Goal: Task Accomplishment & Management: Use online tool/utility

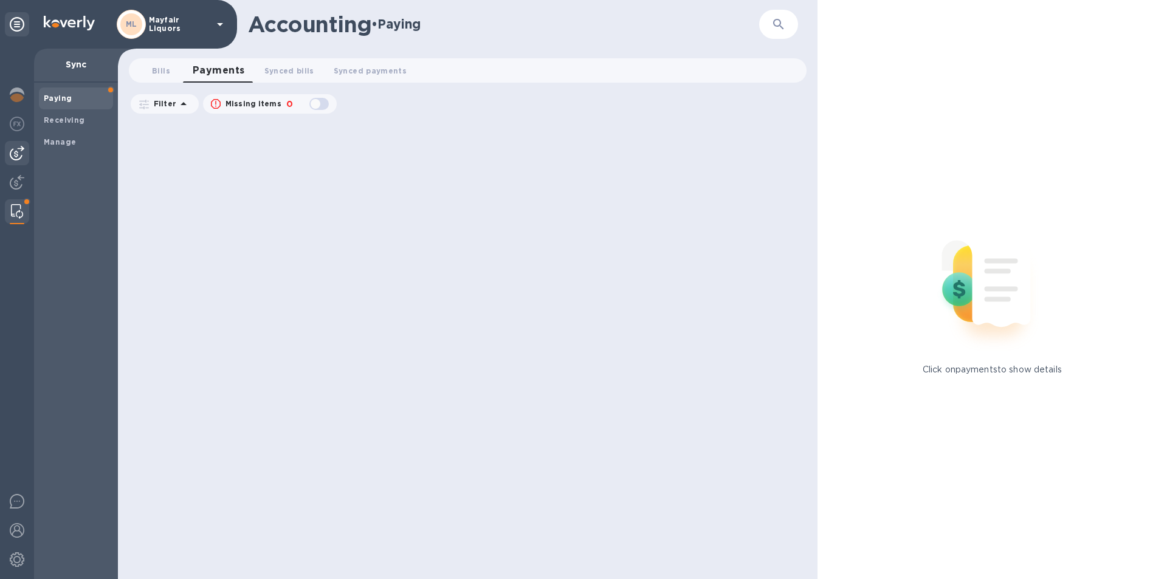
click at [13, 152] on img at bounding box center [17, 153] width 15 height 15
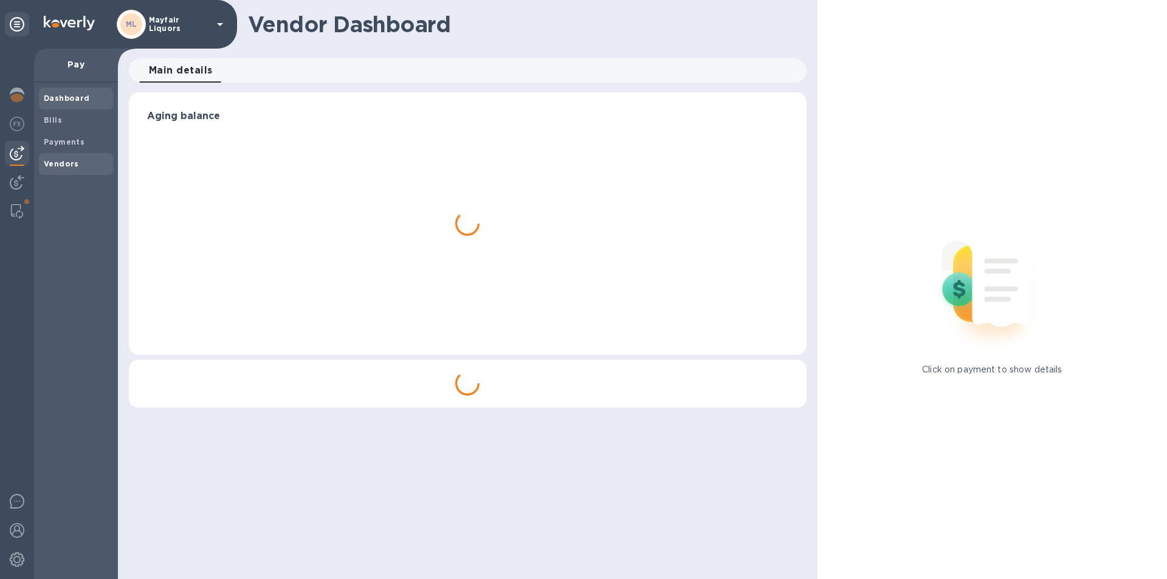
click at [68, 163] on b "Vendors" at bounding box center [61, 163] width 35 height 9
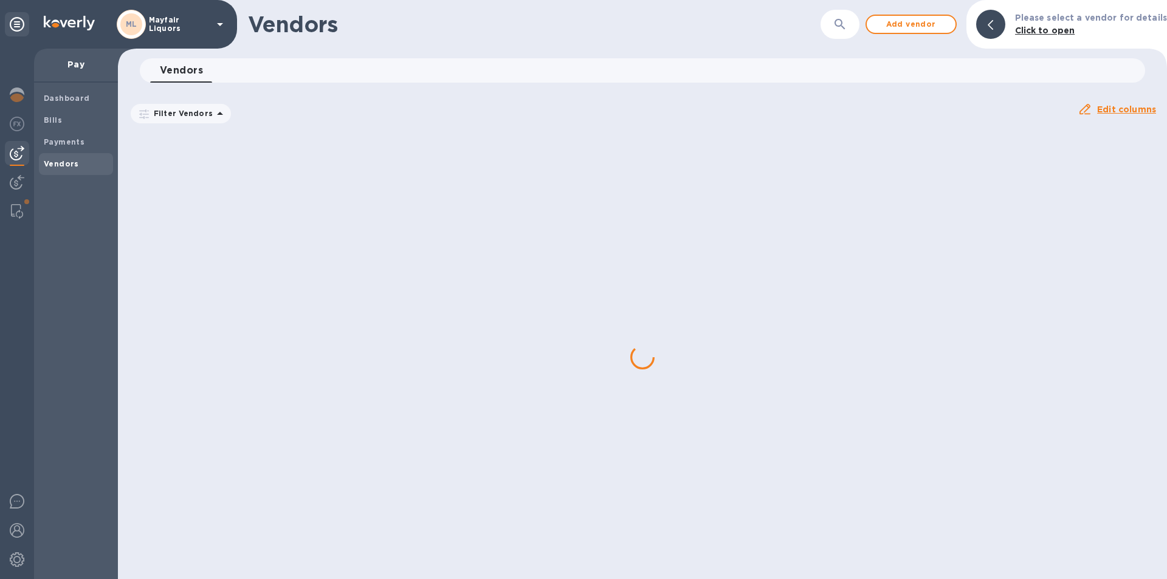
click at [850, 13] on button "button" at bounding box center [840, 24] width 29 height 29
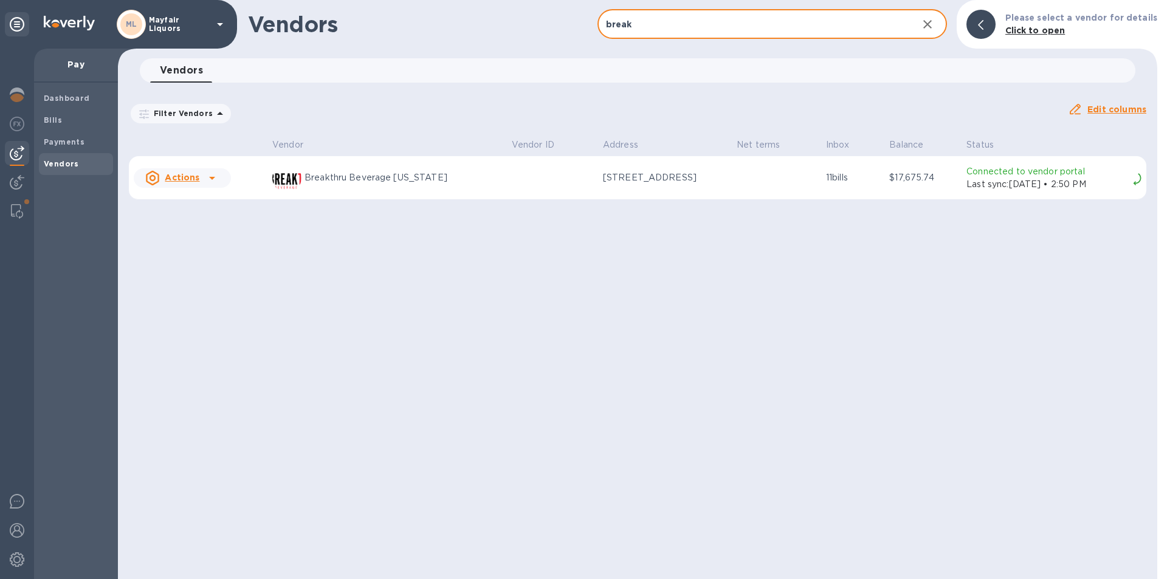
drag, startPoint x: 850, startPoint y: 13, endPoint x: 1102, endPoint y: 181, distance: 302.2
click at [1102, 181] on p "Last sync: [DATE] • 2:50 PM" at bounding box center [1048, 184] width 162 height 13
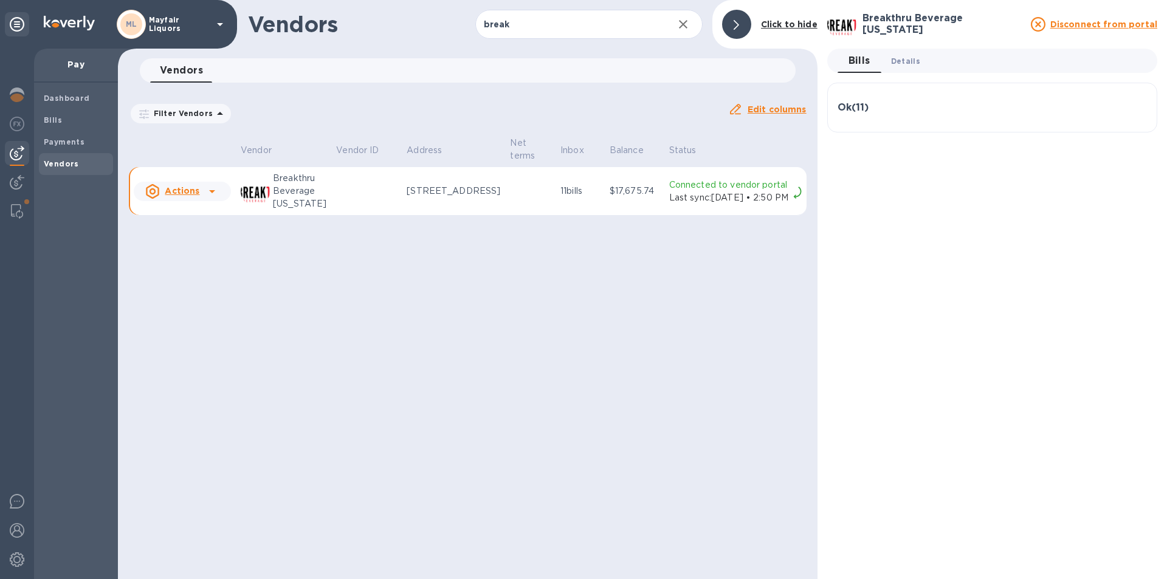
click at [897, 51] on button "Details 0" at bounding box center [906, 61] width 49 height 24
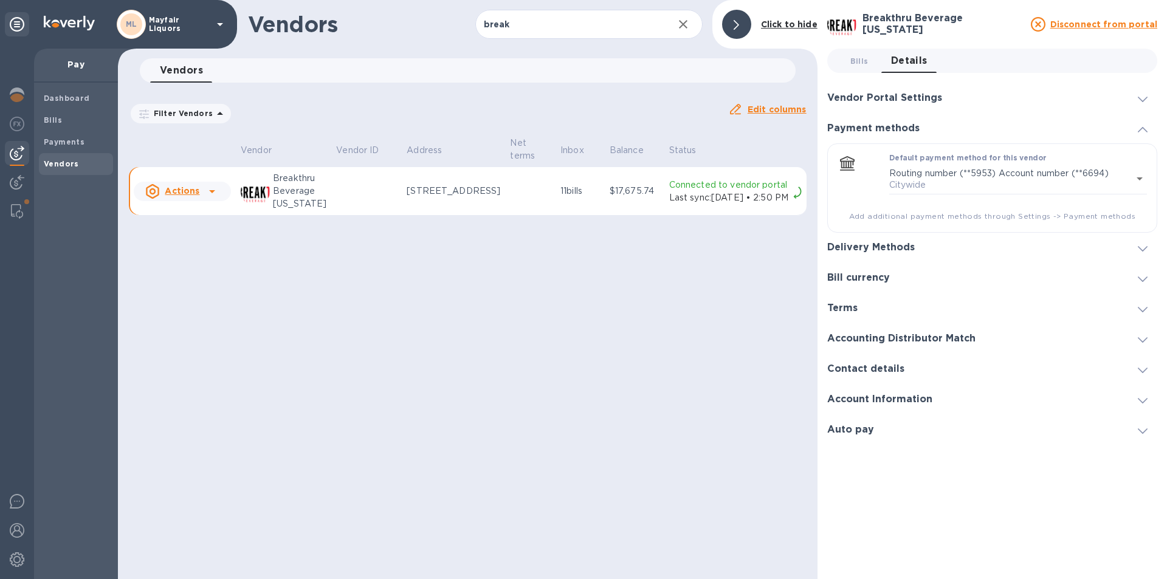
click at [910, 87] on div "Vendor Portal Settings" at bounding box center [992, 98] width 330 height 30
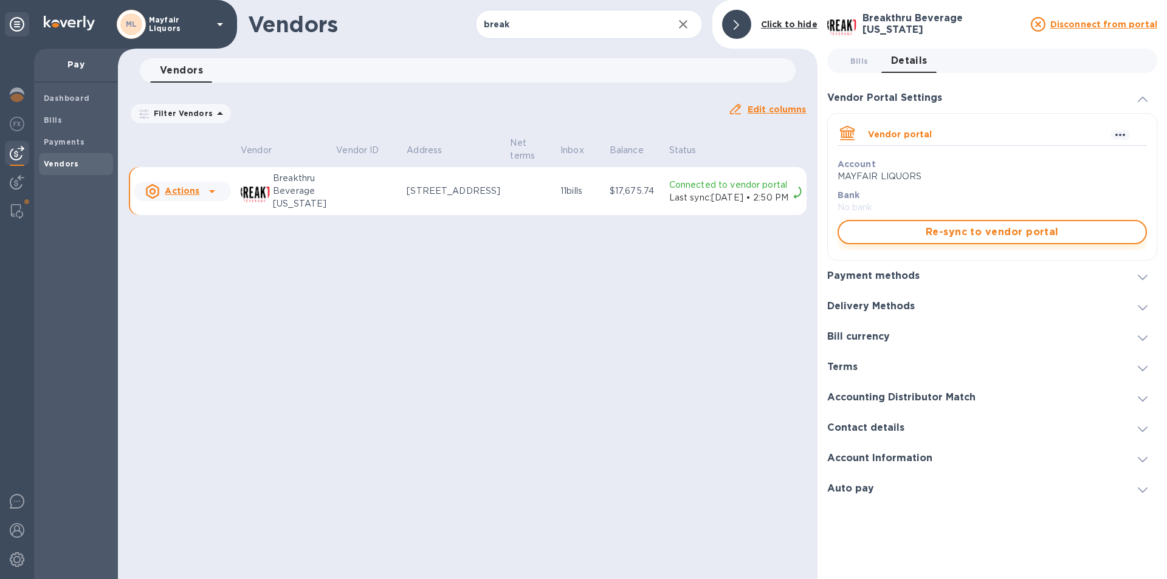
click at [922, 233] on span "Re-sync to vendor portal" at bounding box center [993, 232] width 288 height 15
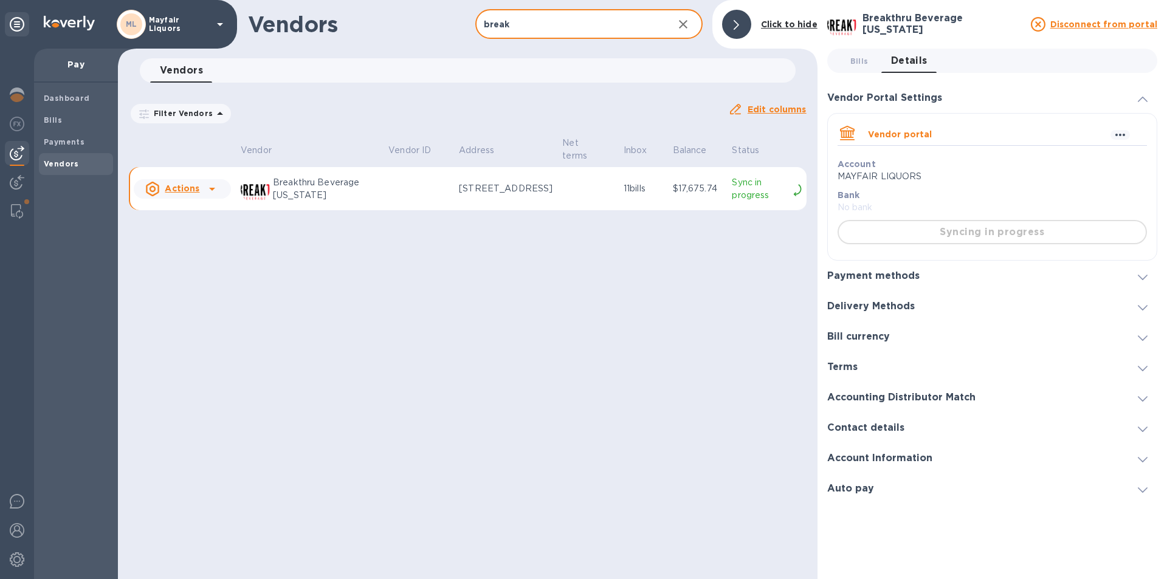
click at [589, 22] on input "break" at bounding box center [569, 25] width 188 height 30
drag, startPoint x: 542, startPoint y: 23, endPoint x: 274, endPoint y: 2, distance: 268.4
click at [274, 2] on div "Vendors break ​ Add vendor Click to hide" at bounding box center [468, 24] width 700 height 49
type input "repub"
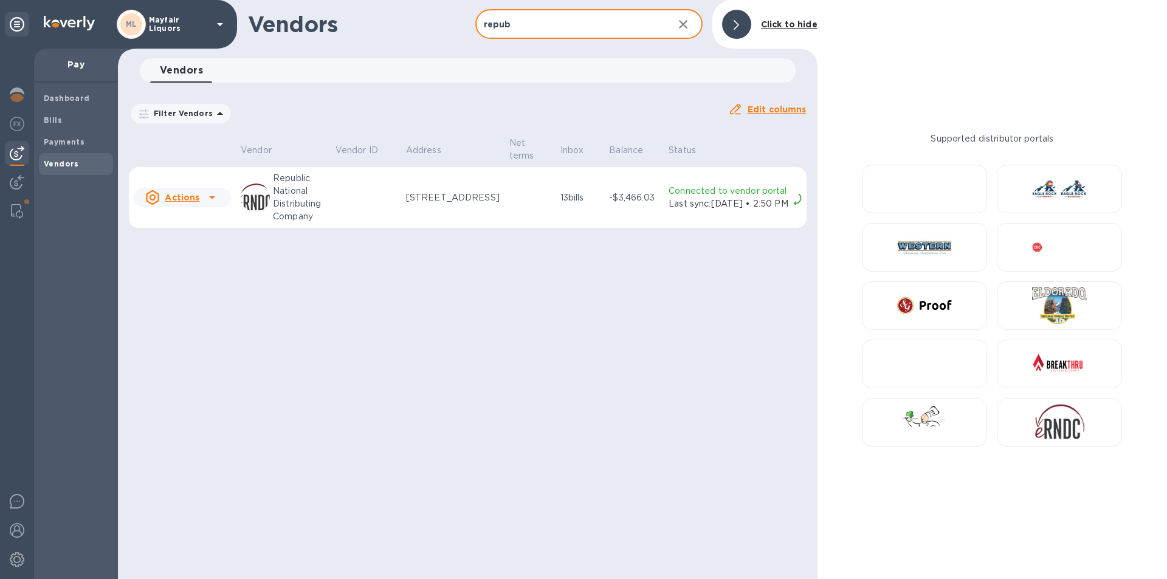
click at [556, 215] on td "13 bills" at bounding box center [580, 197] width 49 height 61
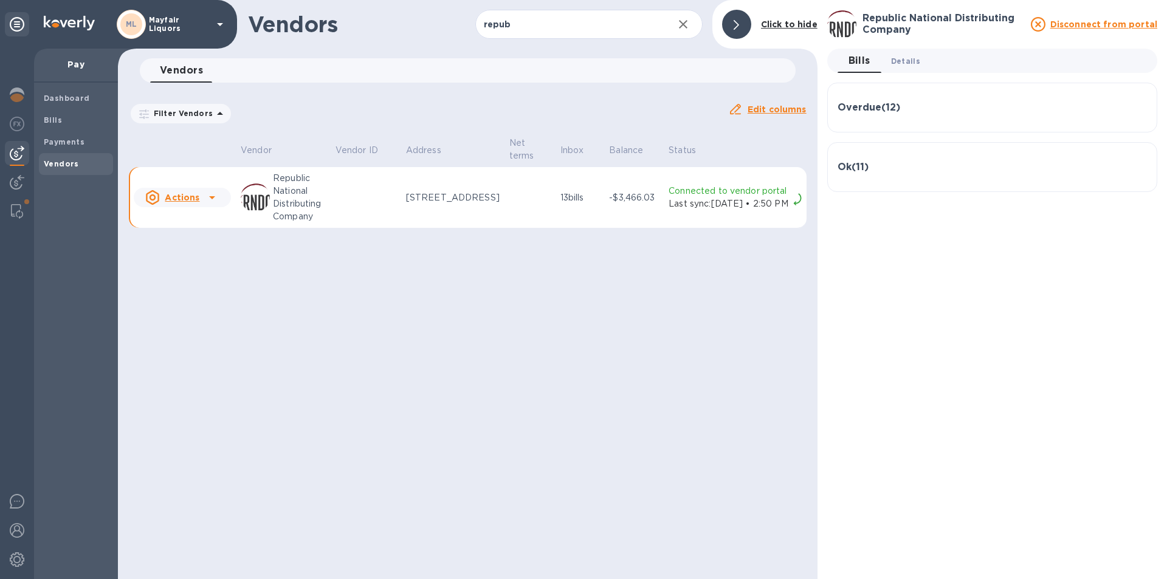
click at [910, 61] on span "Details 0" at bounding box center [905, 61] width 29 height 13
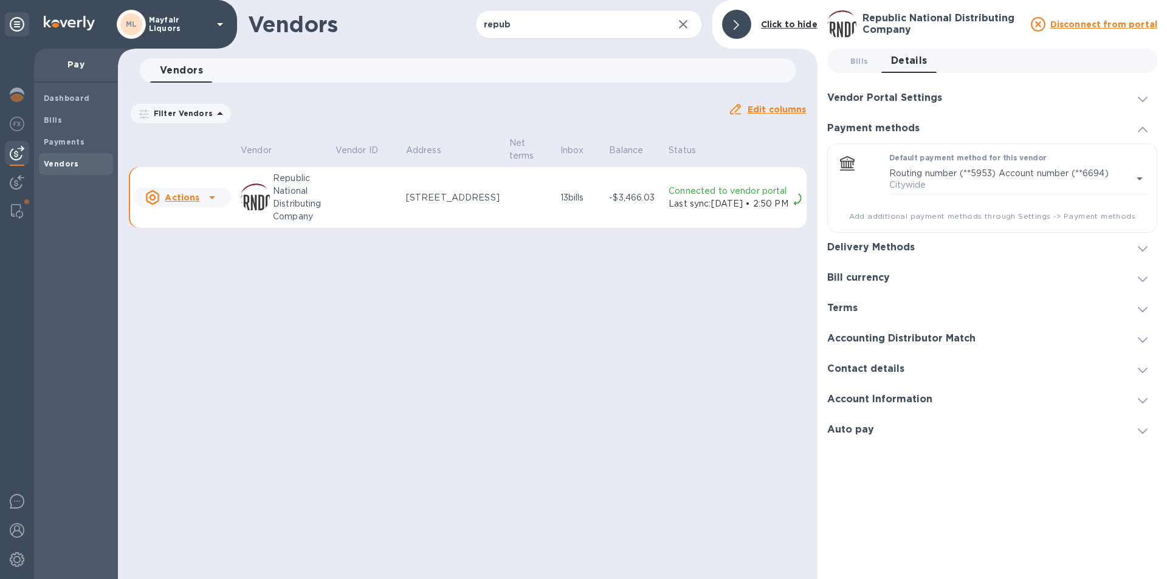
click at [913, 100] on h3 "Vendor Portal Settings" at bounding box center [884, 98] width 115 height 12
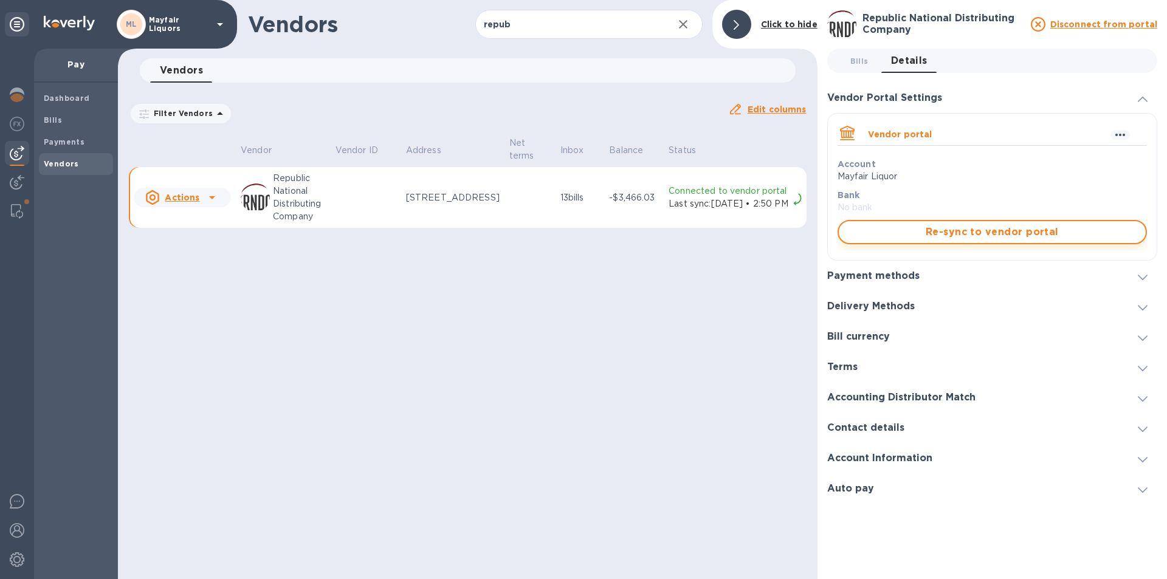
click at [924, 226] on span "Re-sync to vendor portal" at bounding box center [993, 232] width 288 height 15
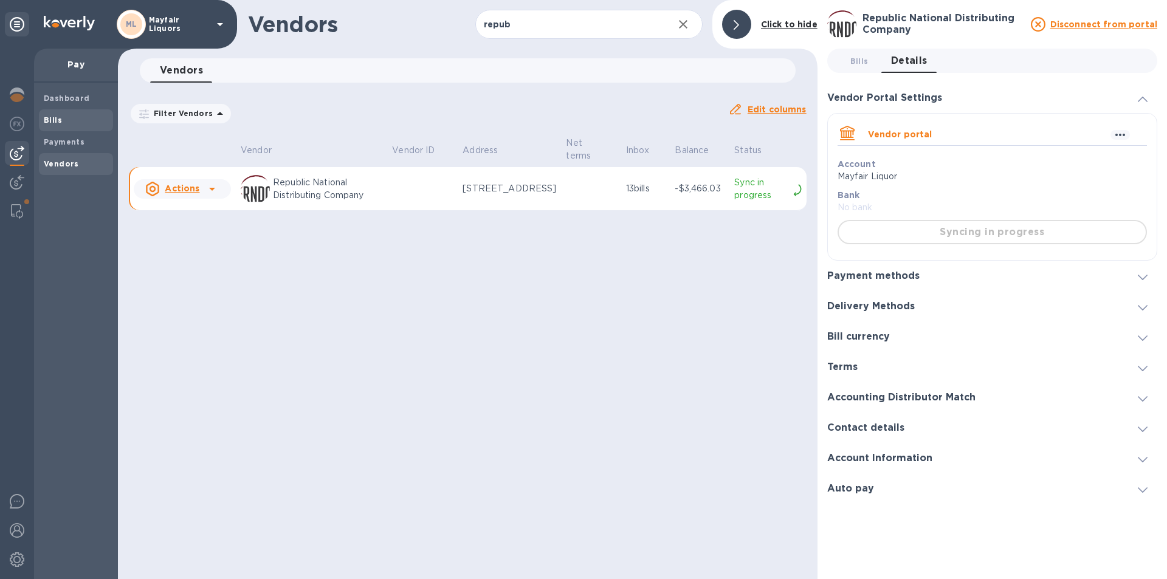
click at [80, 117] on span "Bills" at bounding box center [76, 120] width 64 height 12
